Goal: Task Accomplishment & Management: Use online tool/utility

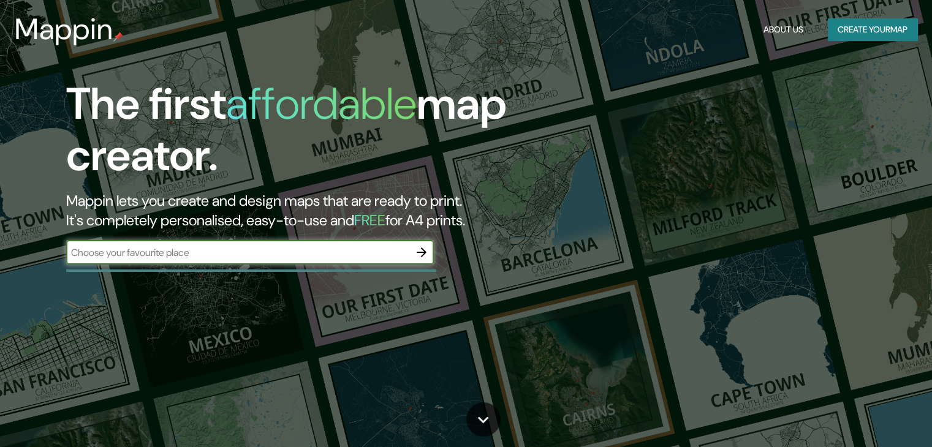
click at [316, 254] on input "text" at bounding box center [237, 253] width 343 height 14
click at [321, 247] on input "text" at bounding box center [237, 253] width 343 height 14
click at [355, 256] on input "text" at bounding box center [237, 253] width 343 height 14
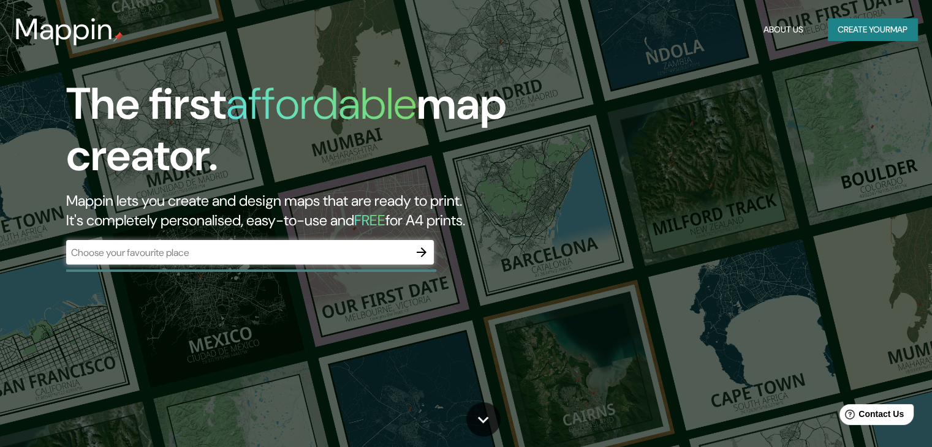
click at [363, 245] on div "​" at bounding box center [250, 252] width 368 height 25
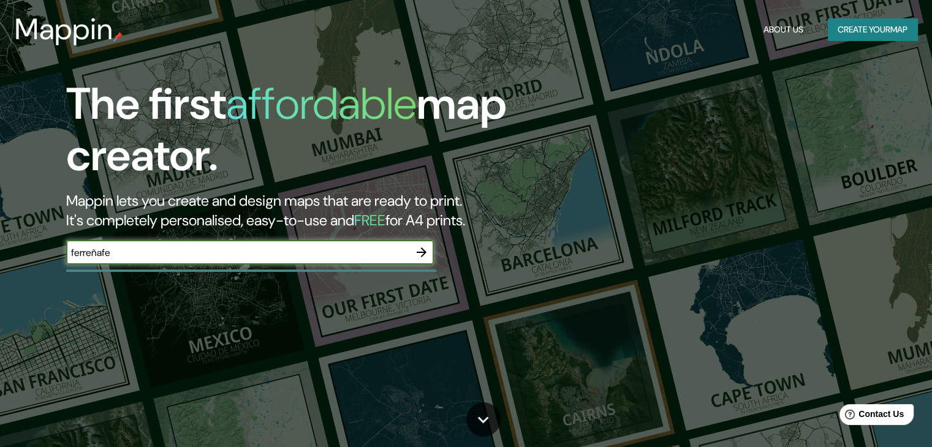
type input "ferreñafe"
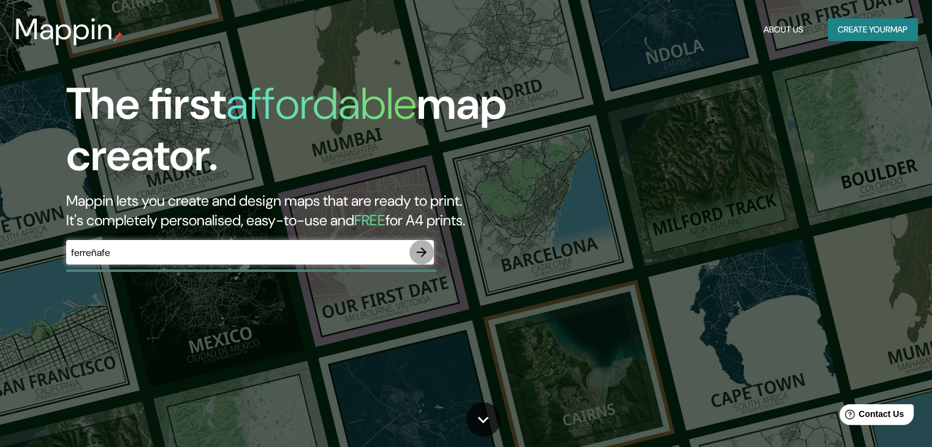
click at [422, 252] on icon "button" at bounding box center [422, 253] width 10 height 10
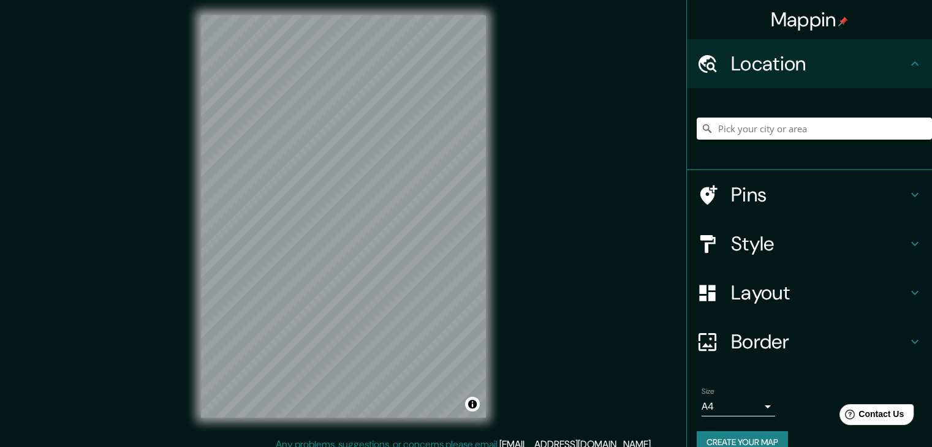
scroll to position [14, 0]
